Goal: Navigation & Orientation: Find specific page/section

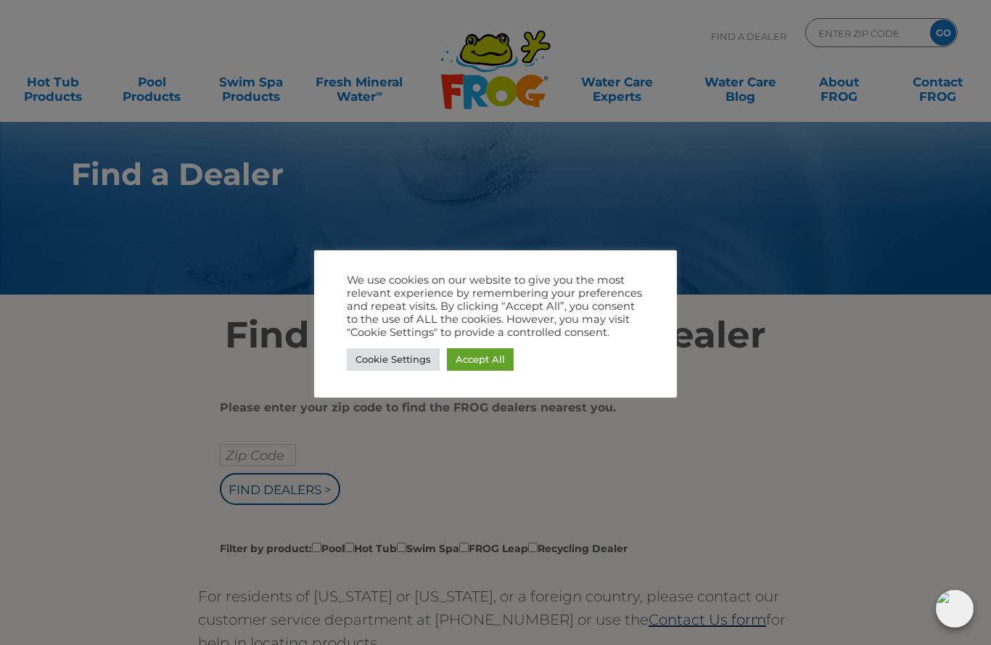
click at [499, 369] on link "Accept All" at bounding box center [480, 359] width 67 height 22
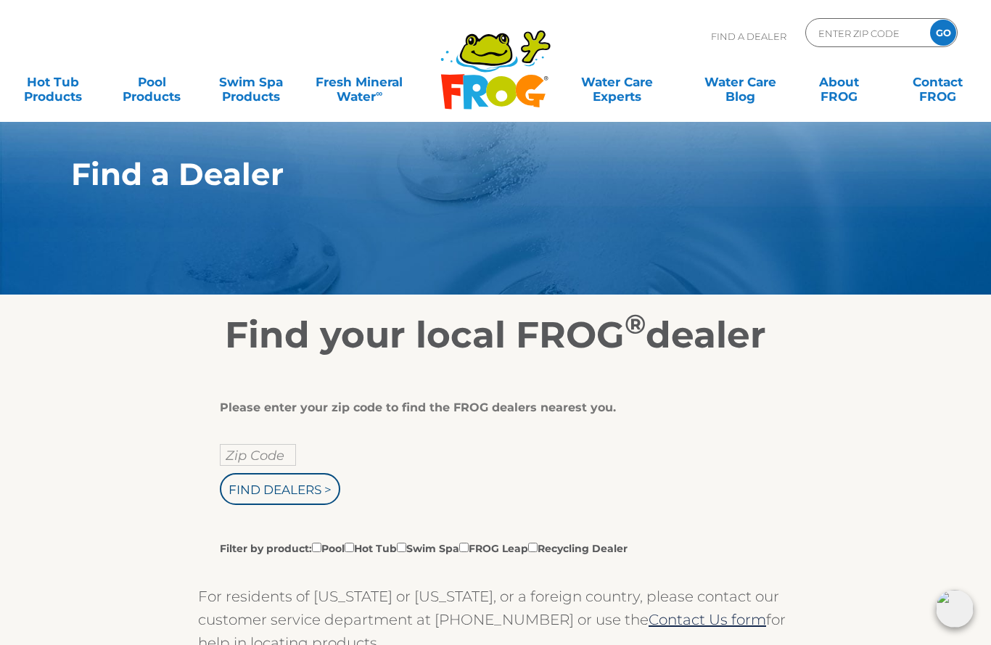
click at [262, 450] on input "Zip Code" at bounding box center [258, 455] width 76 height 22
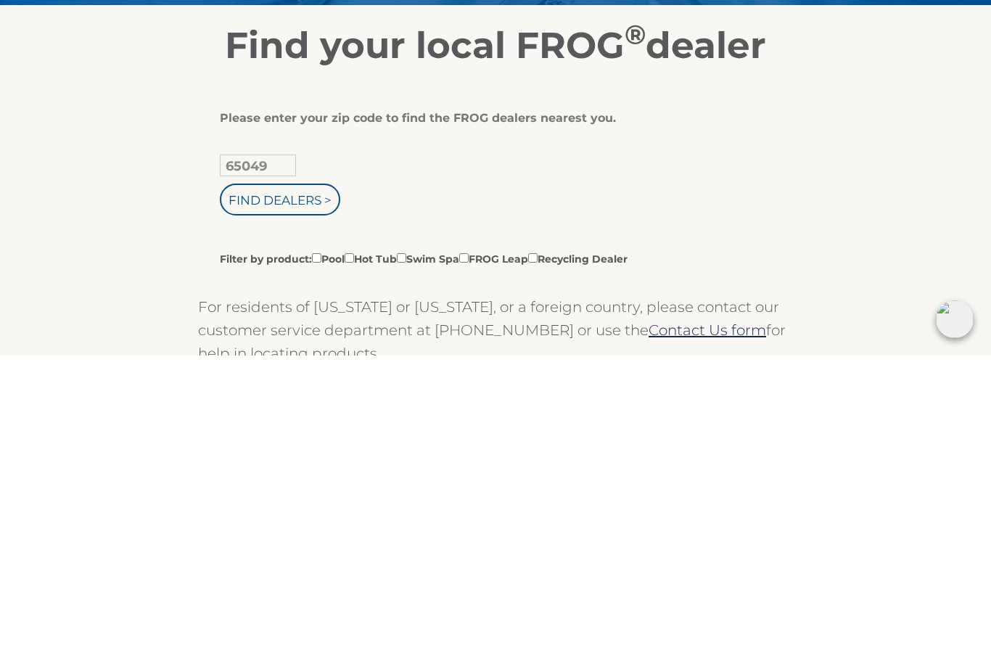
type input "65049"
click at [309, 473] on input "Find Dealers >" at bounding box center [280, 489] width 120 height 32
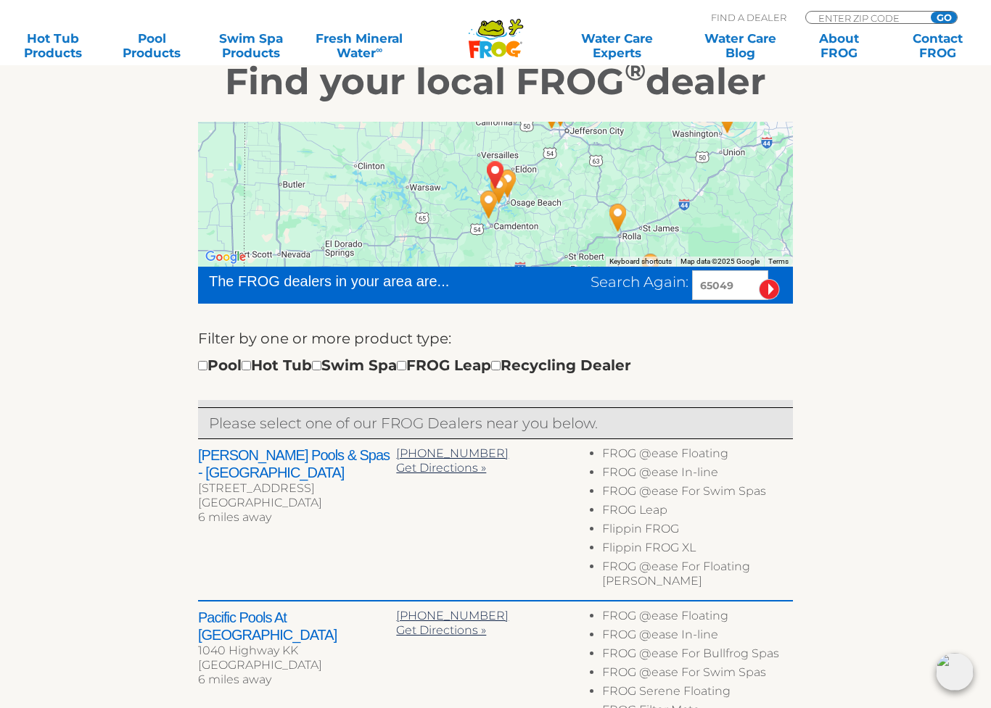
scroll to position [274, 0]
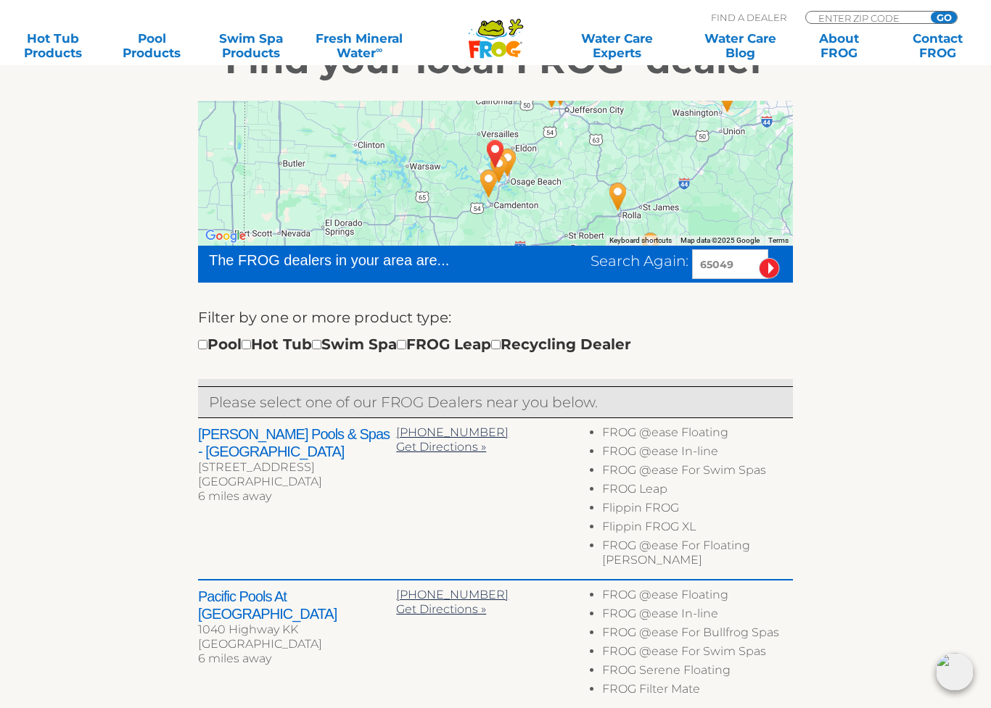
click at [276, 347] on div "Pool Hot Tub Swim Spa FROG Leap Recycling Dealer" at bounding box center [414, 344] width 433 height 23
click at [251, 350] on input "checkbox" at bounding box center [245, 344] width 9 height 9
checkbox input "true"
